Goal: Contribute content: Add original content to the website for others to see

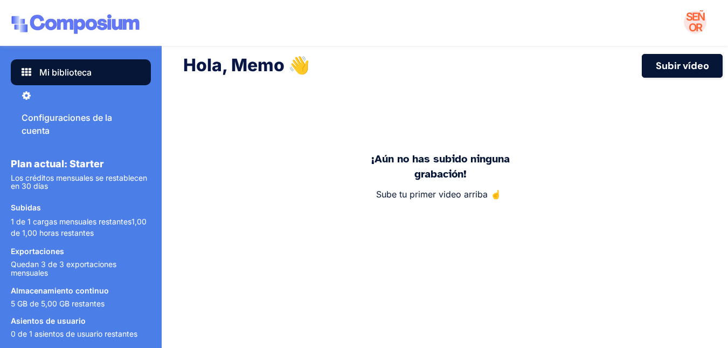
click at [699, 70] on font "Subir vídeo" at bounding box center [682, 65] width 53 height 13
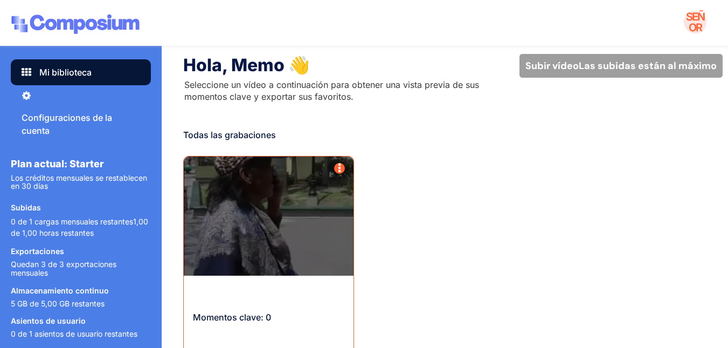
click at [268, 185] on div "mín." at bounding box center [269, 215] width 170 height 119
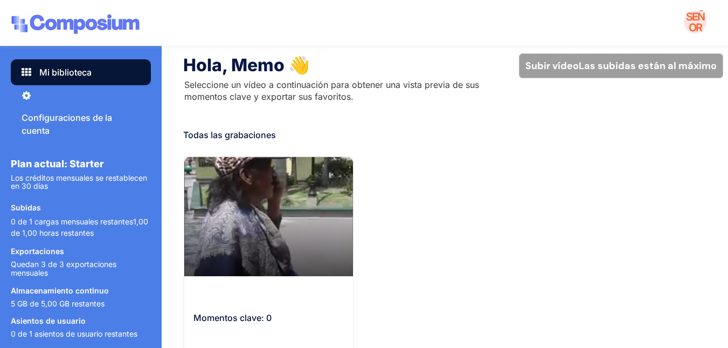
drag, startPoint x: 573, startPoint y: 63, endPoint x: 570, endPoint y: 72, distance: 10.2
click at [570, 72] on button "Subir vídeo Las subidas están al máximo" at bounding box center [621, 66] width 203 height 24
click at [559, 73] on div "Hola, Memo 👋 Seleccione un vídeo a continuación para obtener una vista previa d…" at bounding box center [364, 237] width 728 height 475
click at [559, 74] on button "Subir vídeo Las subidas están al máximo" at bounding box center [621, 66] width 203 height 24
drag, startPoint x: 571, startPoint y: 66, endPoint x: 562, endPoint y: 64, distance: 9.3
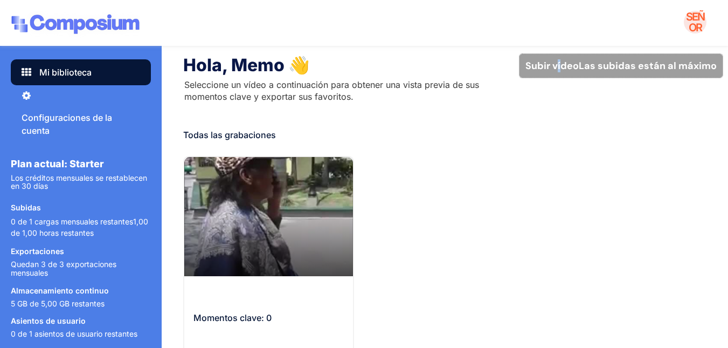
click at [564, 65] on font "Subir vídeo" at bounding box center [552, 65] width 53 height 13
drag, startPoint x: 516, startPoint y: 95, endPoint x: 518, endPoint y: 89, distance: 6.1
click at [518, 89] on div "Seleccione un vídeo a continuación para obtener una vista previa de sus momento…" at bounding box center [351, 91] width 335 height 24
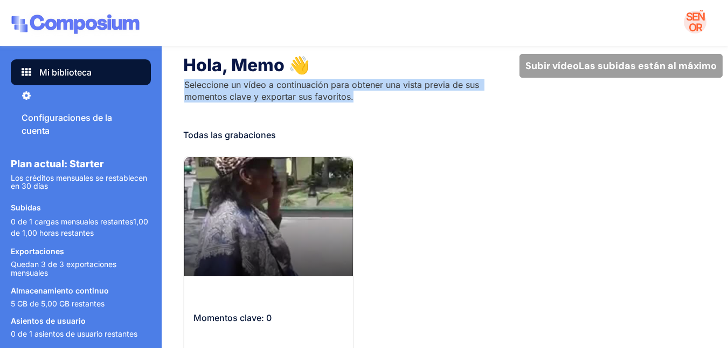
click at [524, 65] on div "Hola, Memo 👋 Seleccione un vídeo a continuación para obtener una vista previa d…" at bounding box center [453, 78] width 540 height 49
click at [550, 76] on button "Subir vídeo Las subidas están al máximo" at bounding box center [621, 66] width 203 height 24
click at [595, 61] on font "Las subidas están al máximo" at bounding box center [648, 65] width 138 height 13
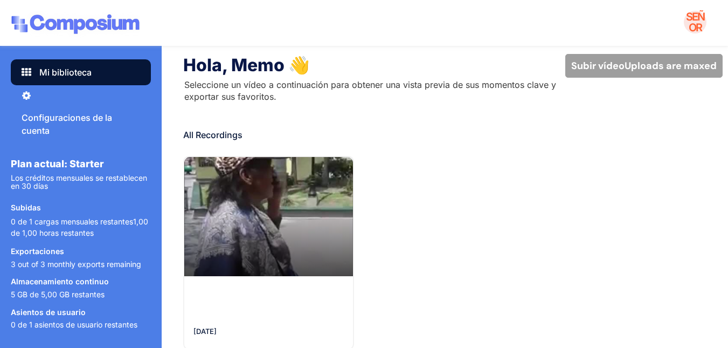
click at [671, 62] on button "Subir vídeo Uploads are maxed" at bounding box center [643, 66] width 157 height 24
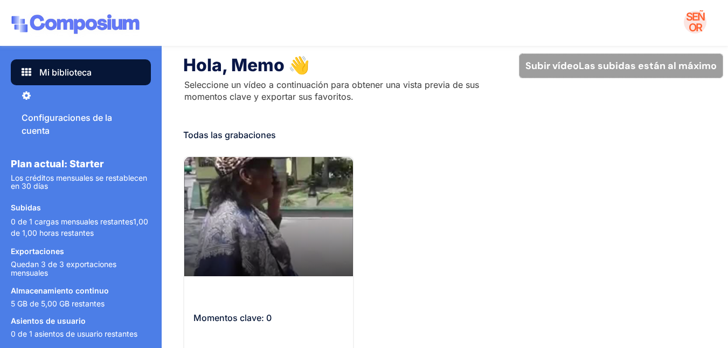
drag, startPoint x: 569, startPoint y: 62, endPoint x: 567, endPoint y: 67, distance: 5.6
click at [567, 66] on font "Subir vídeo" at bounding box center [552, 65] width 53 height 13
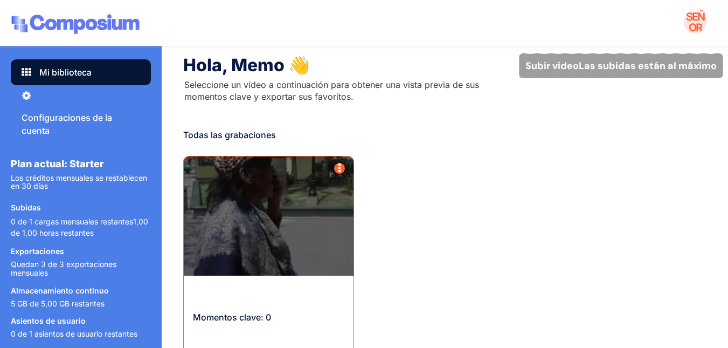
click at [302, 224] on div "mín." at bounding box center [269, 215] width 170 height 119
